Goal: Navigation & Orientation: Find specific page/section

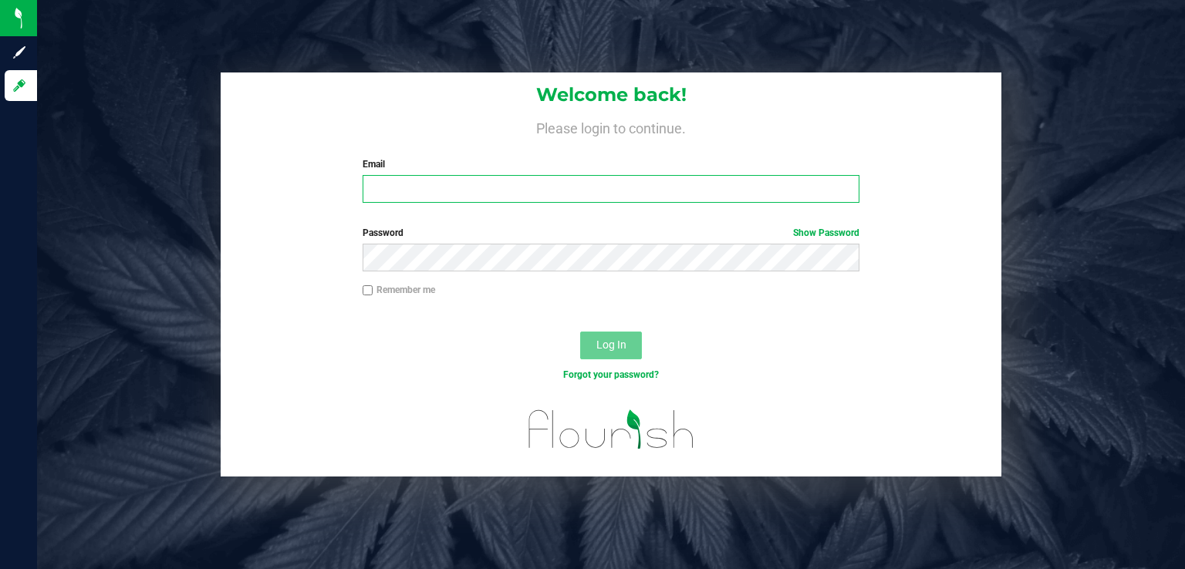
type input "[PERSON_NAME][EMAIL_ADDRESS][DOMAIN_NAME]"
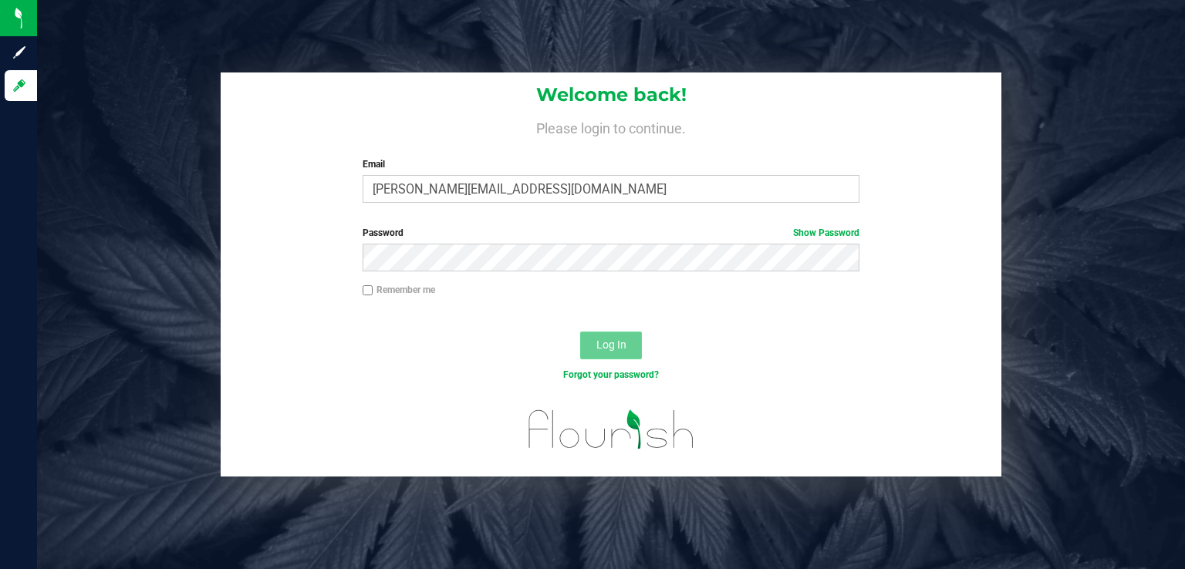
click at [607, 349] on span "Log In" at bounding box center [611, 345] width 30 height 12
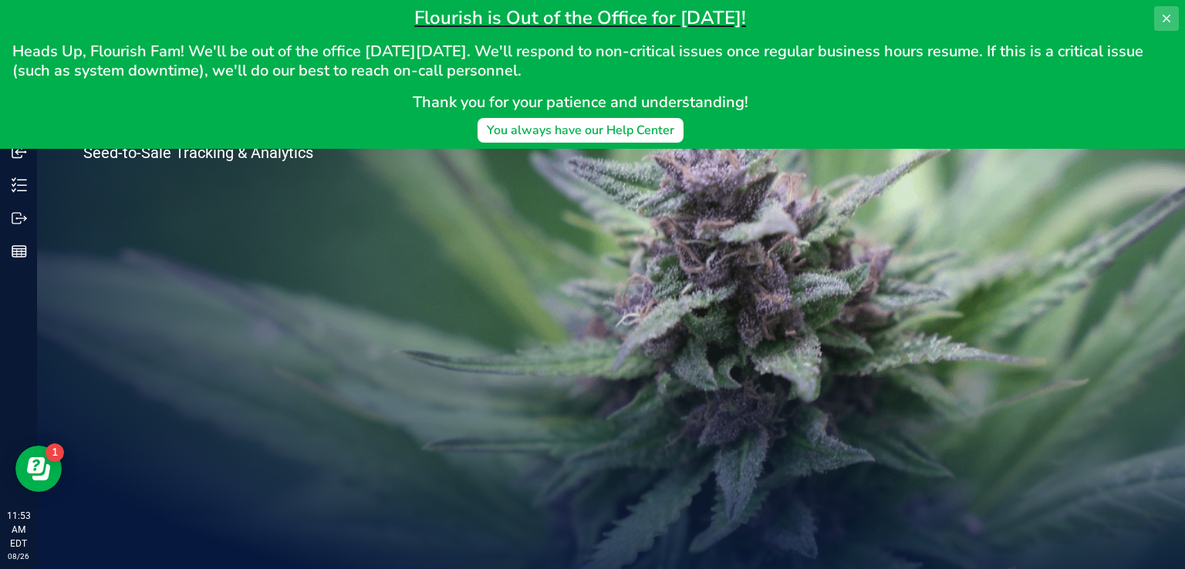
click at [1167, 19] on icon at bounding box center [1166, 18] width 12 height 12
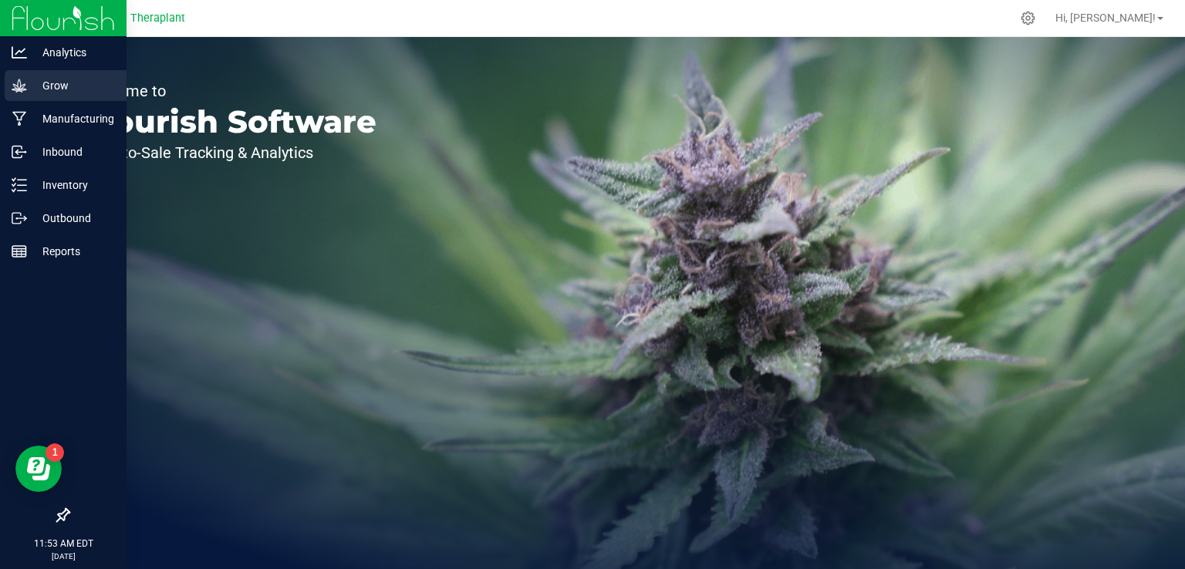
click at [19, 83] on icon at bounding box center [19, 85] width 15 height 15
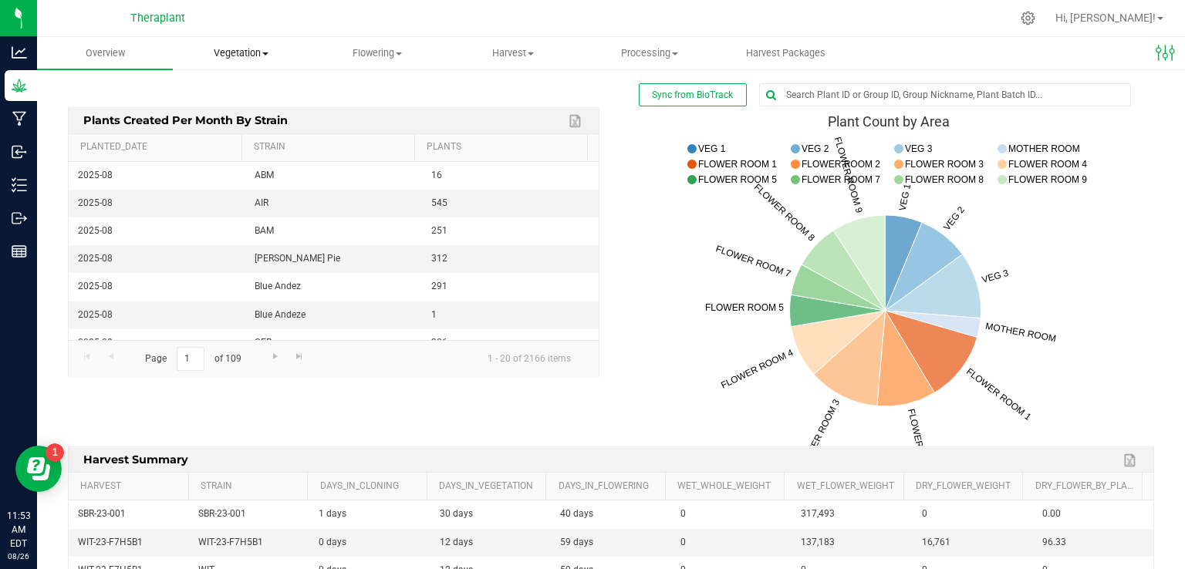
click at [235, 51] on span "Vegetation" at bounding box center [241, 53] width 134 height 14
click at [234, 110] on span "Veg plants" at bounding box center [220, 111] width 95 height 13
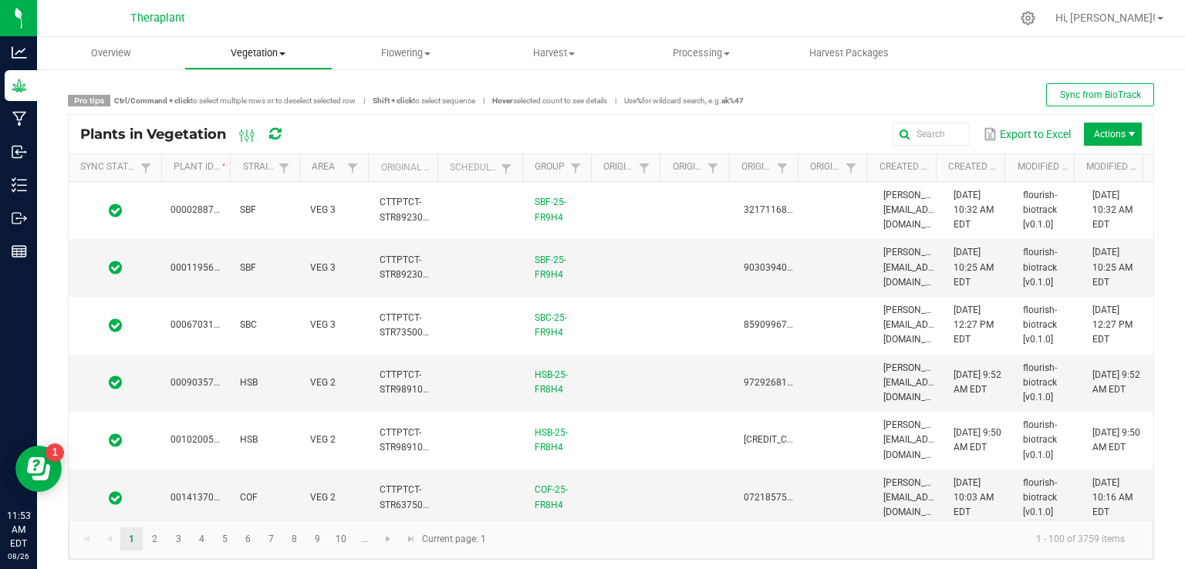
click at [257, 56] on span "Vegetation" at bounding box center [258, 53] width 146 height 14
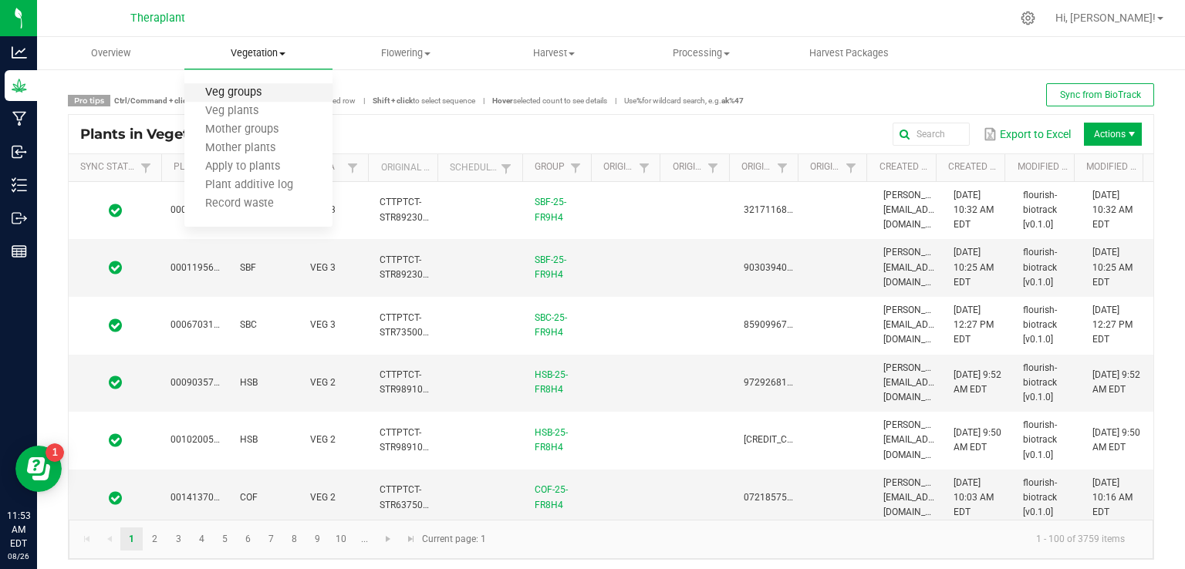
click at [242, 92] on span "Veg groups" at bounding box center [233, 92] width 98 height 13
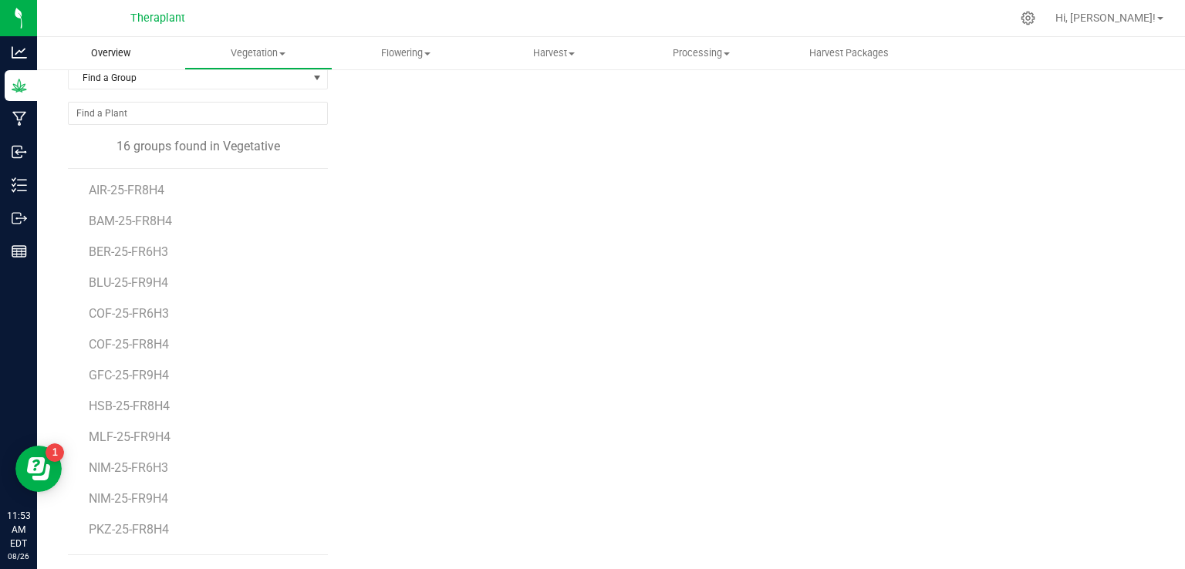
click at [106, 52] on span "Overview" at bounding box center [110, 53] width 81 height 14
